Goal: Information Seeking & Learning: Find specific fact

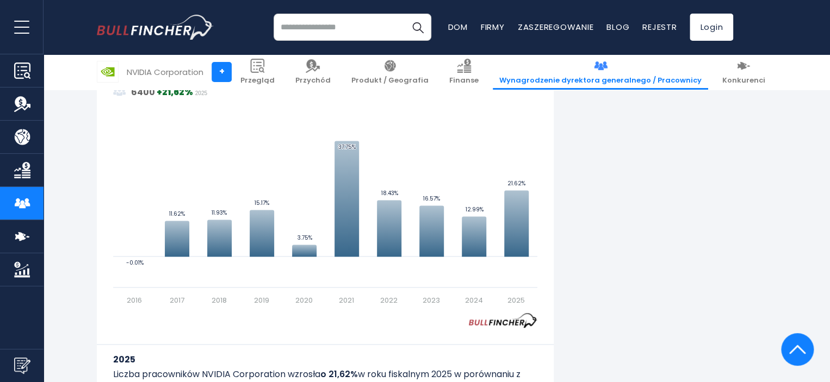
scroll to position [751, 0]
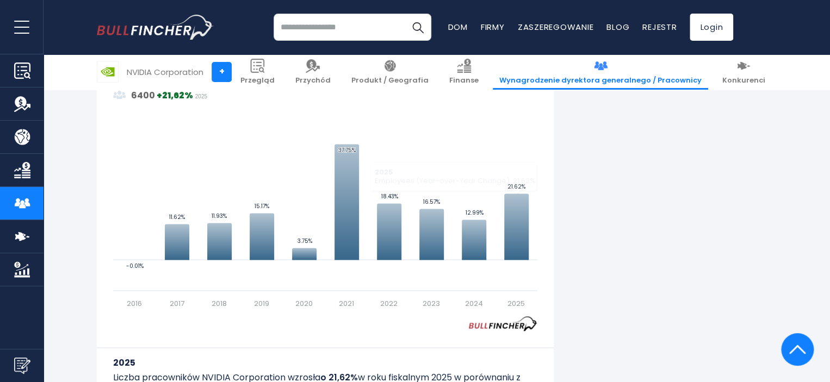
click at [604, 187] on div "Liczba pracowników firmy NVIDIA Corporation W roku fiskalnym 2025 łączna liczba…" at bounding box center [415, 353] width 636 height 1722
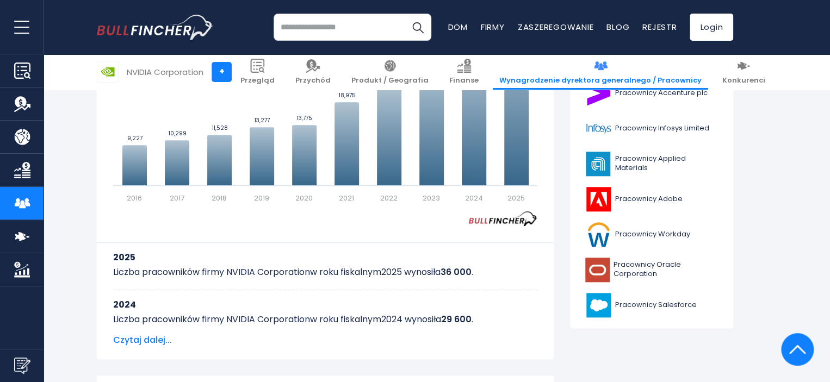
scroll to position [425, 0]
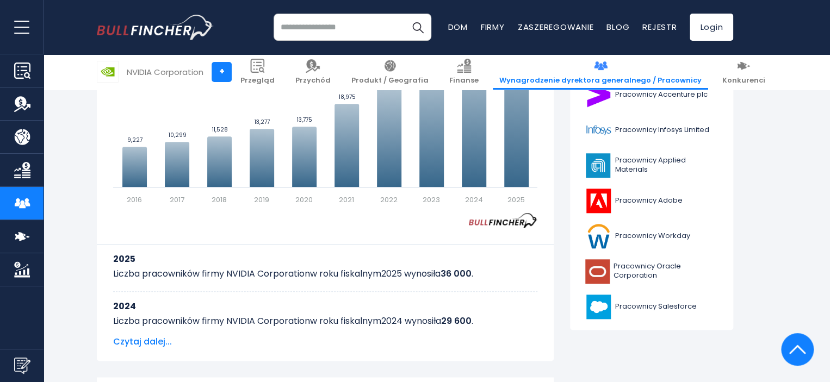
click at [151, 342] on font "Czytaj dalej..." at bounding box center [142, 342] width 59 height 13
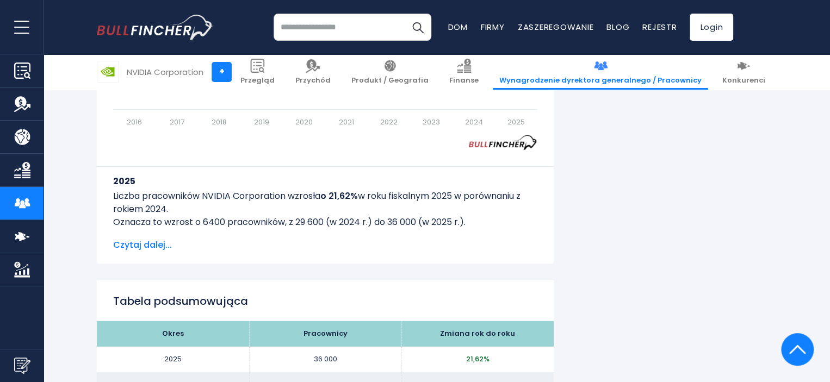
scroll to position [1295, 0]
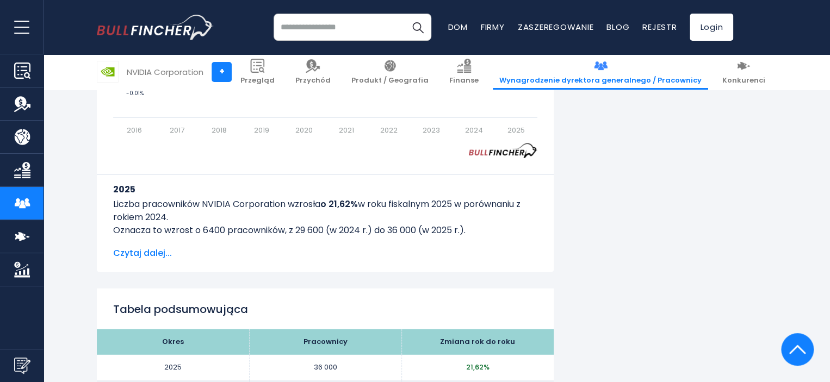
click at [147, 249] on font "Czytaj dalej..." at bounding box center [142, 253] width 59 height 13
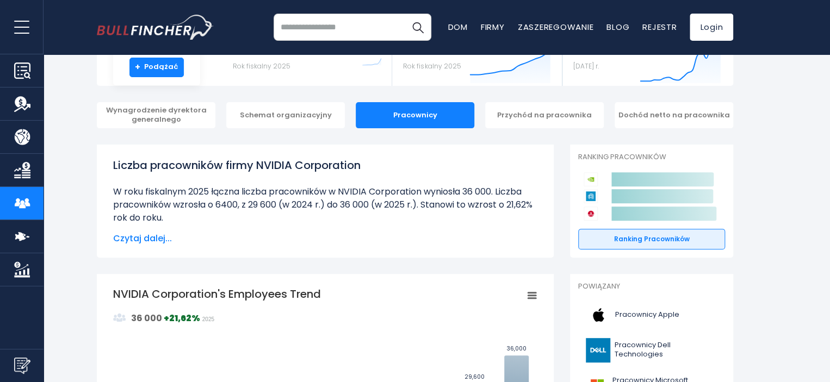
scroll to position [0, 0]
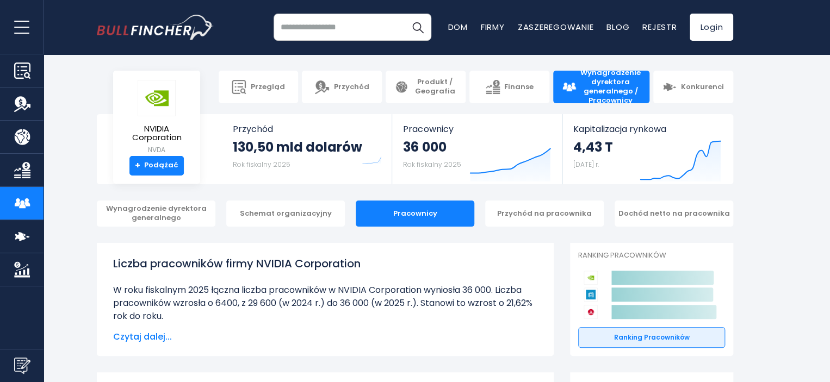
click at [774, 206] on div "Wynagrodzenie dyrektora generalnego Schemat organizacyjny Pracownicy Przychód n…" at bounding box center [415, 214] width 830 height 26
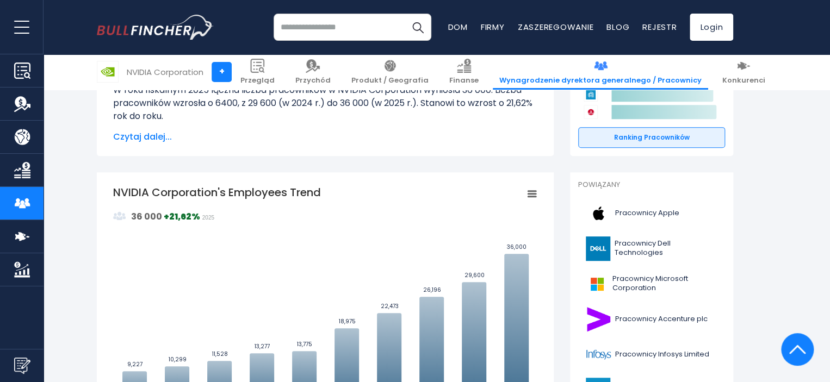
scroll to position [109, 0]
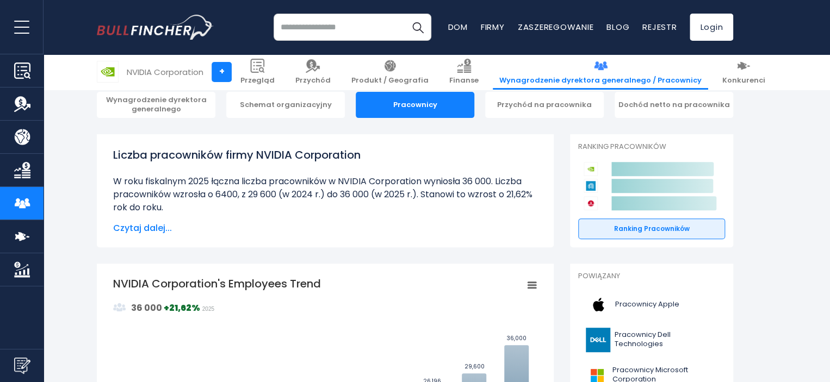
drag, startPoint x: 113, startPoint y: 281, endPoint x: 289, endPoint y: 284, distance: 176.2
click at [289, 284] on tspan "NVIDIA Corporation's Employees Trend" at bounding box center [217, 283] width 208 height 15
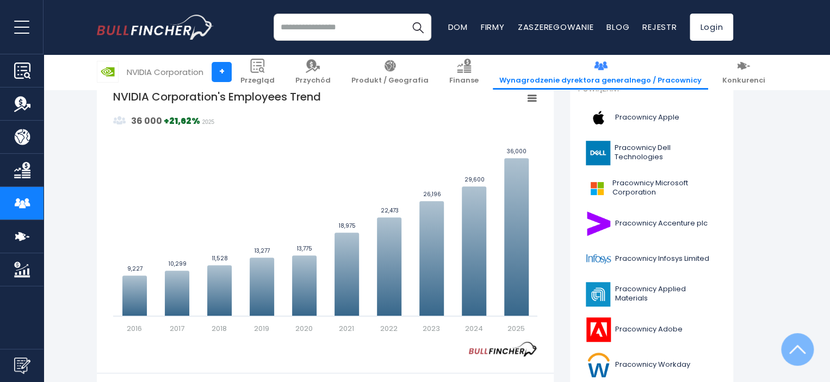
scroll to position [435, 0]
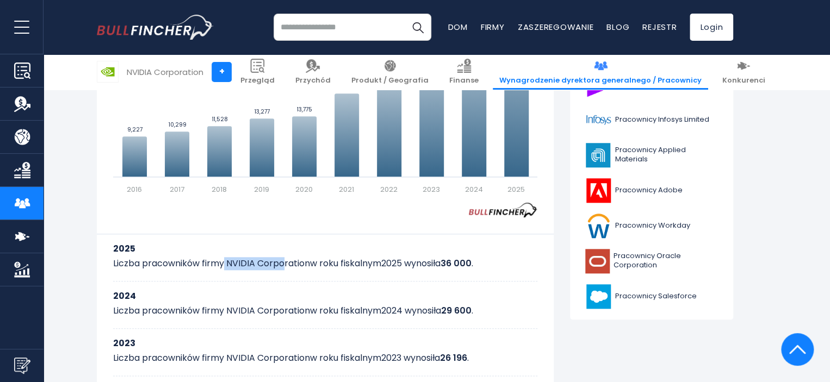
drag, startPoint x: 225, startPoint y: 265, endPoint x: 283, endPoint y: 265, distance: 57.6
click at [283, 265] on font "Liczba pracowników firmy NVIDIA Corporation" at bounding box center [211, 263] width 197 height 13
click at [285, 267] on font "Liczba pracowników firmy NVIDIA Corporation" at bounding box center [211, 263] width 197 height 13
drag, startPoint x: 228, startPoint y: 264, endPoint x: 311, endPoint y: 265, distance: 82.7
click at [310, 265] on font "Liczba pracowników firmy NVIDIA Corporation" at bounding box center [211, 263] width 197 height 13
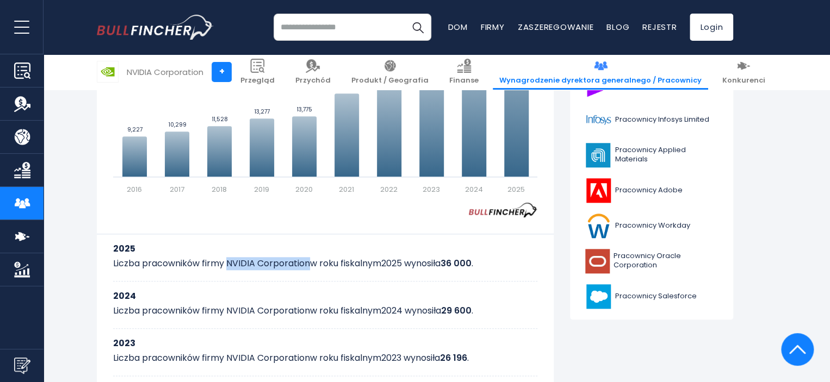
copy font "NVIDIA Corporation"
click at [385, 287] on div "2024 Liczba pracowników firmy NVIDIA Corporation w roku fiskalnym 2024 wynosiła…" at bounding box center [325, 305] width 424 height 47
